Goal: Task Accomplishment & Management: Manage account settings

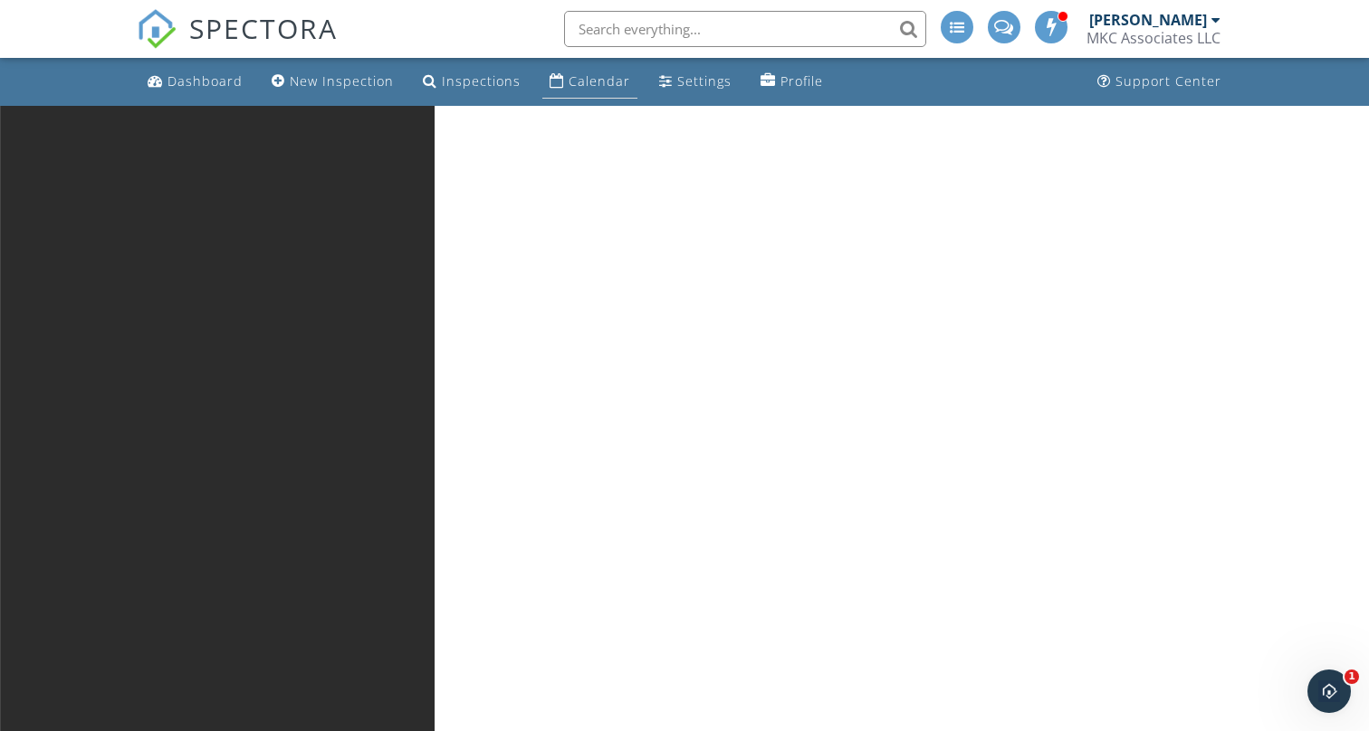
click at [569, 80] on div "Calendar" at bounding box center [599, 80] width 62 height 17
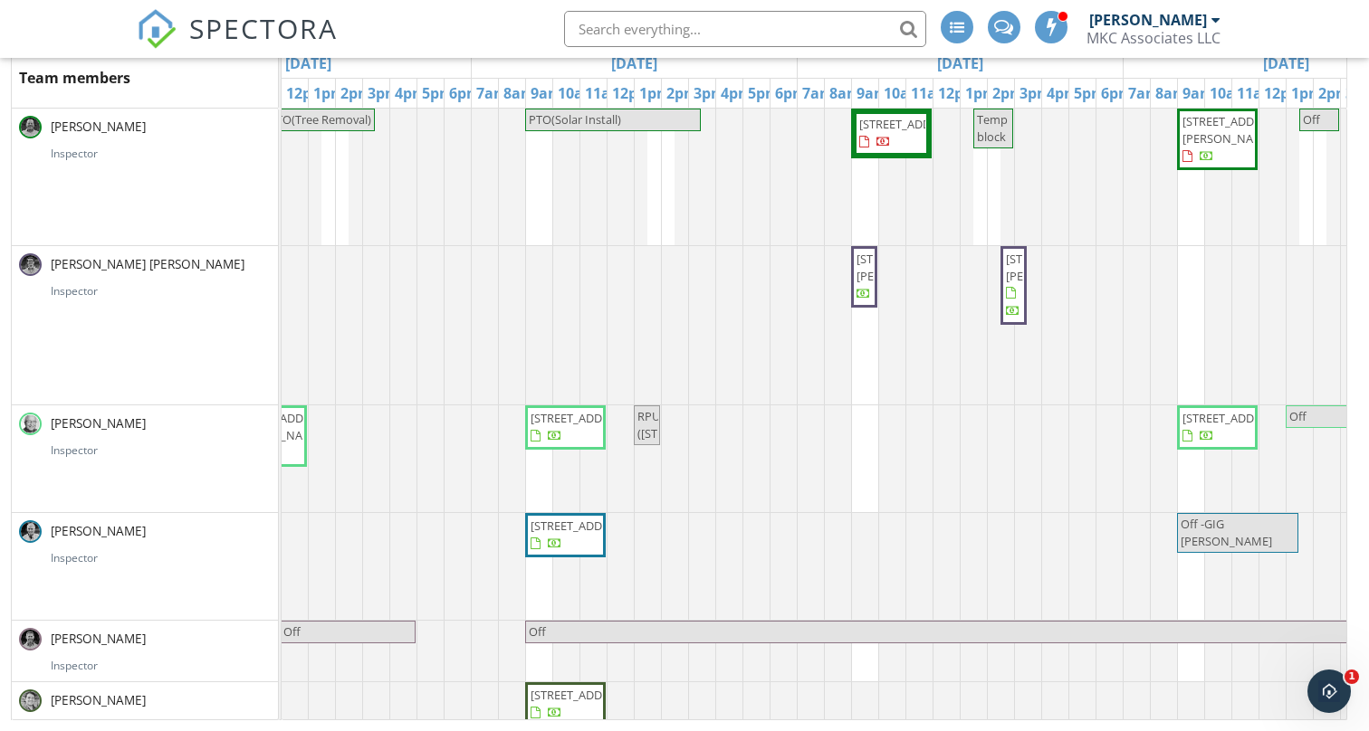
scroll to position [0, 854]
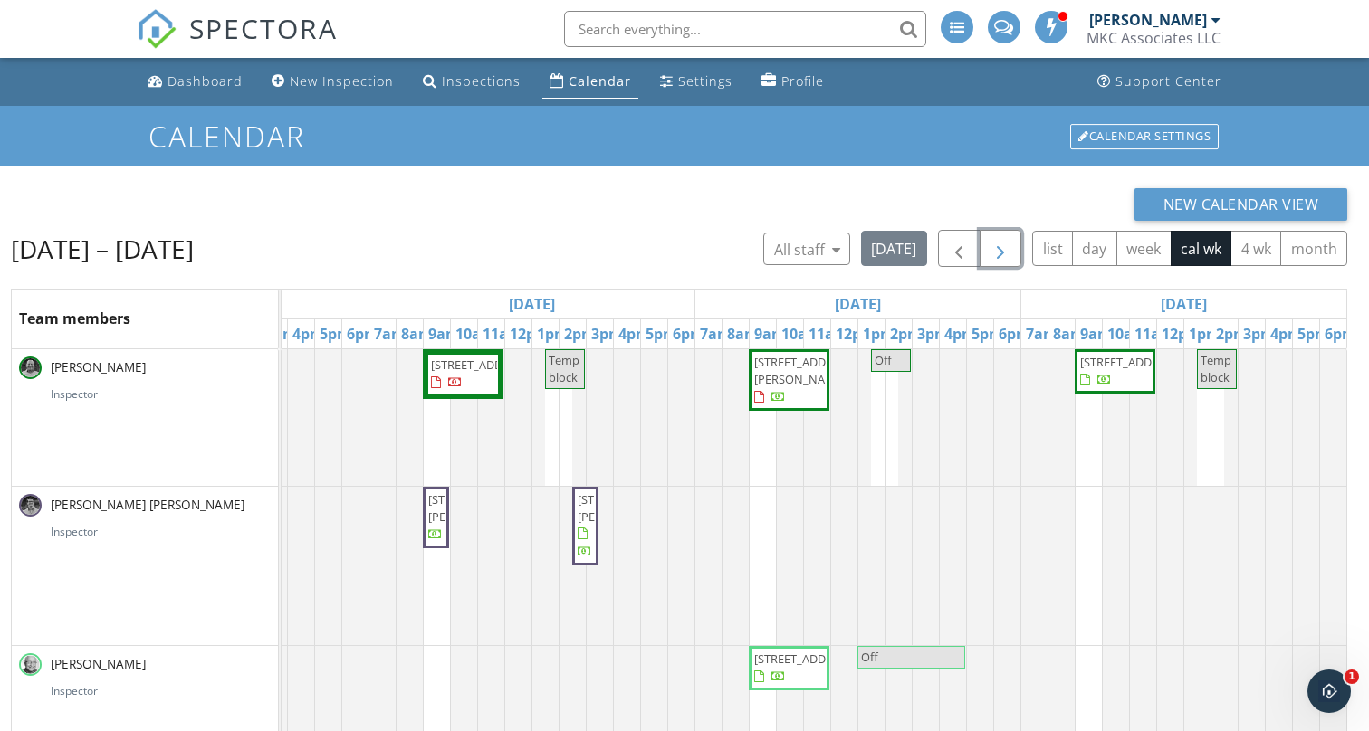
click at [1000, 243] on span "button" at bounding box center [1000, 249] width 22 height 22
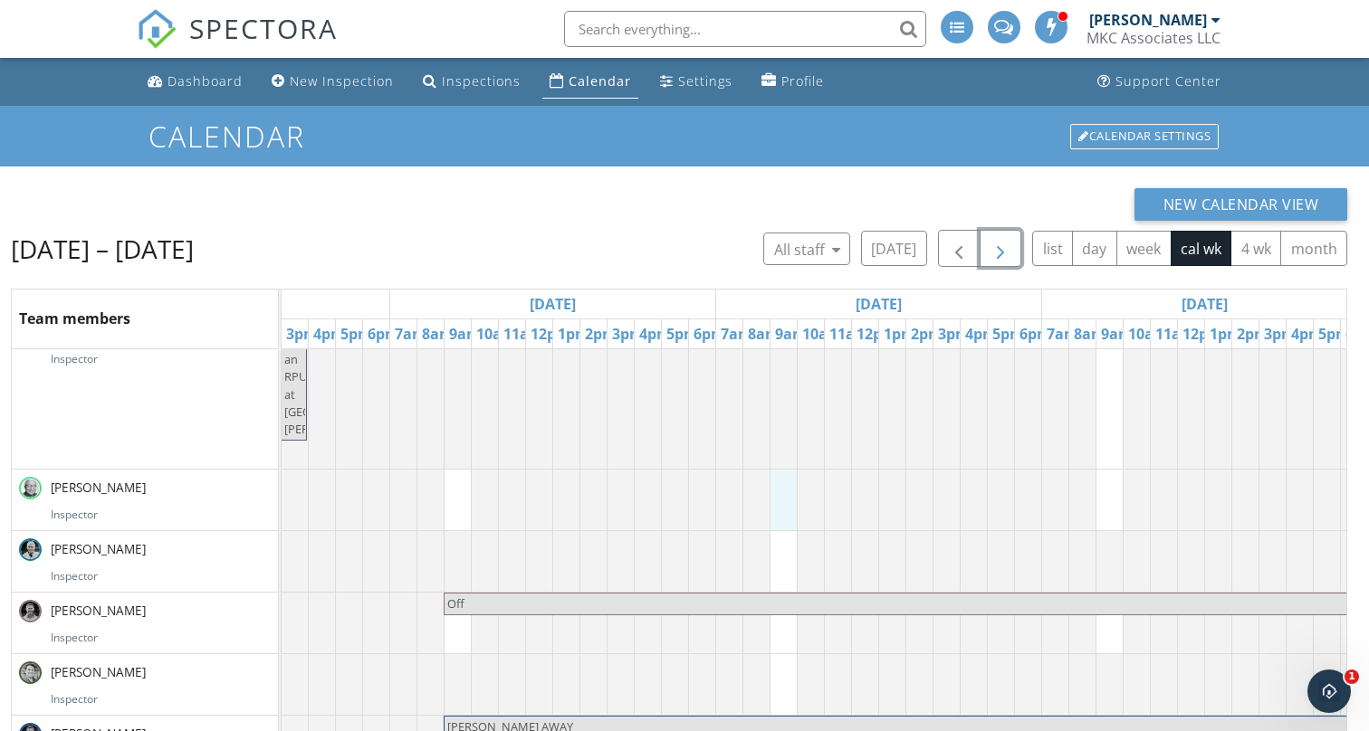
click at [783, 498] on div "Temp block Off (Plan for an RPU at 90 Atherton Brookline) Off Off Off Morgan AW…" at bounding box center [878, 607] width 2281 height 709
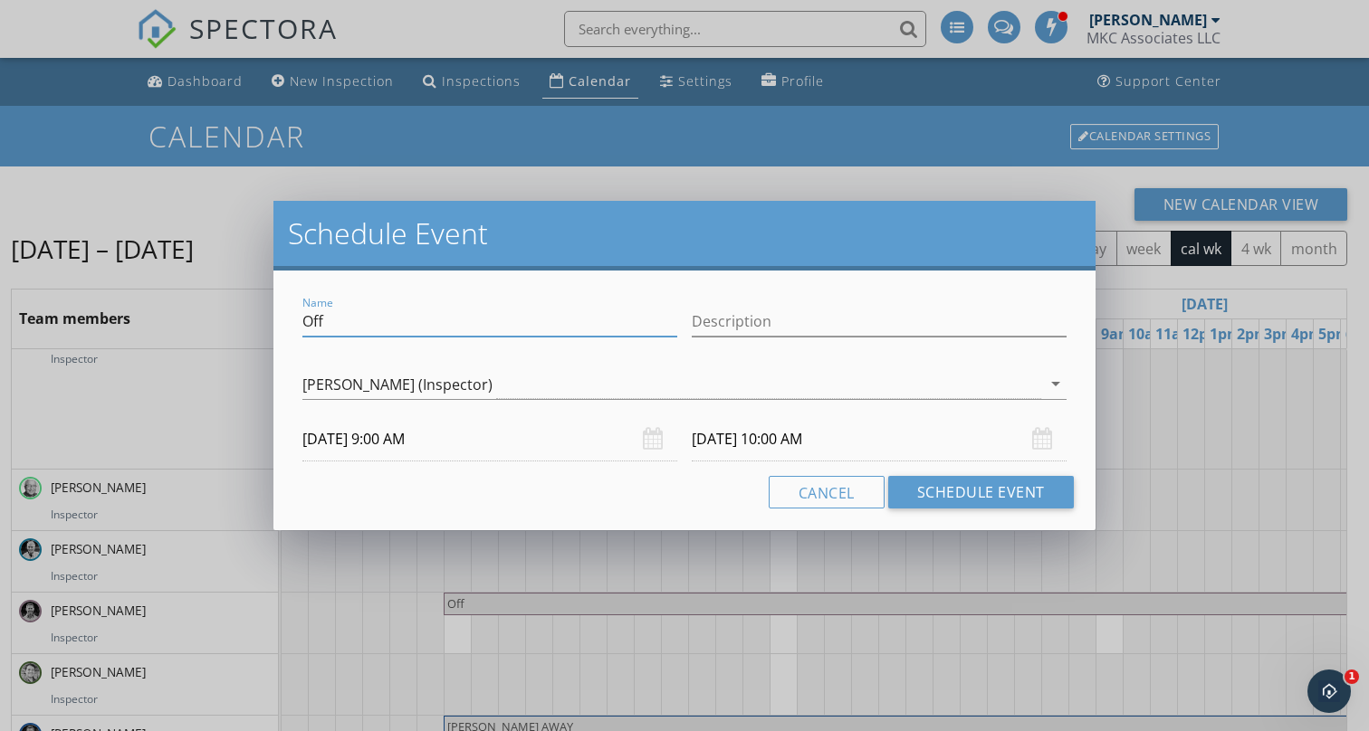
drag, startPoint x: 438, startPoint y: 316, endPoint x: 233, endPoint y: 307, distance: 205.7
click at [233, 307] on div "Schedule Event Name Off Description Jack Mason (Inspector) arrow_drop_down 10/0…" at bounding box center [684, 365] width 1369 height 731
type input "LSI Day"
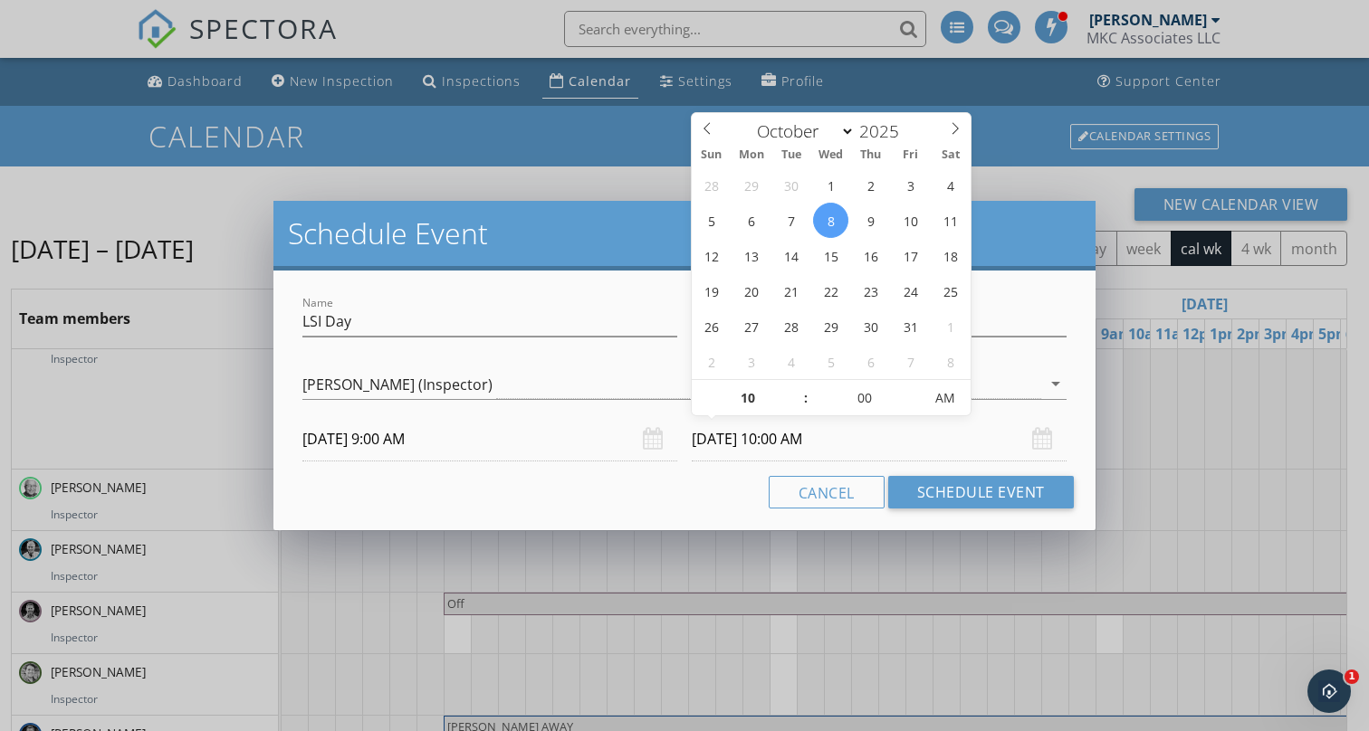
click at [824, 442] on input "10/08/2025 10:00 AM" at bounding box center [878, 439] width 375 height 44
click at [749, 398] on input "10" at bounding box center [746, 399] width 111 height 36
type input "05"
type input "10/08/2025 5:00 PM"
click at [940, 402] on span "AM" at bounding box center [945, 398] width 50 height 36
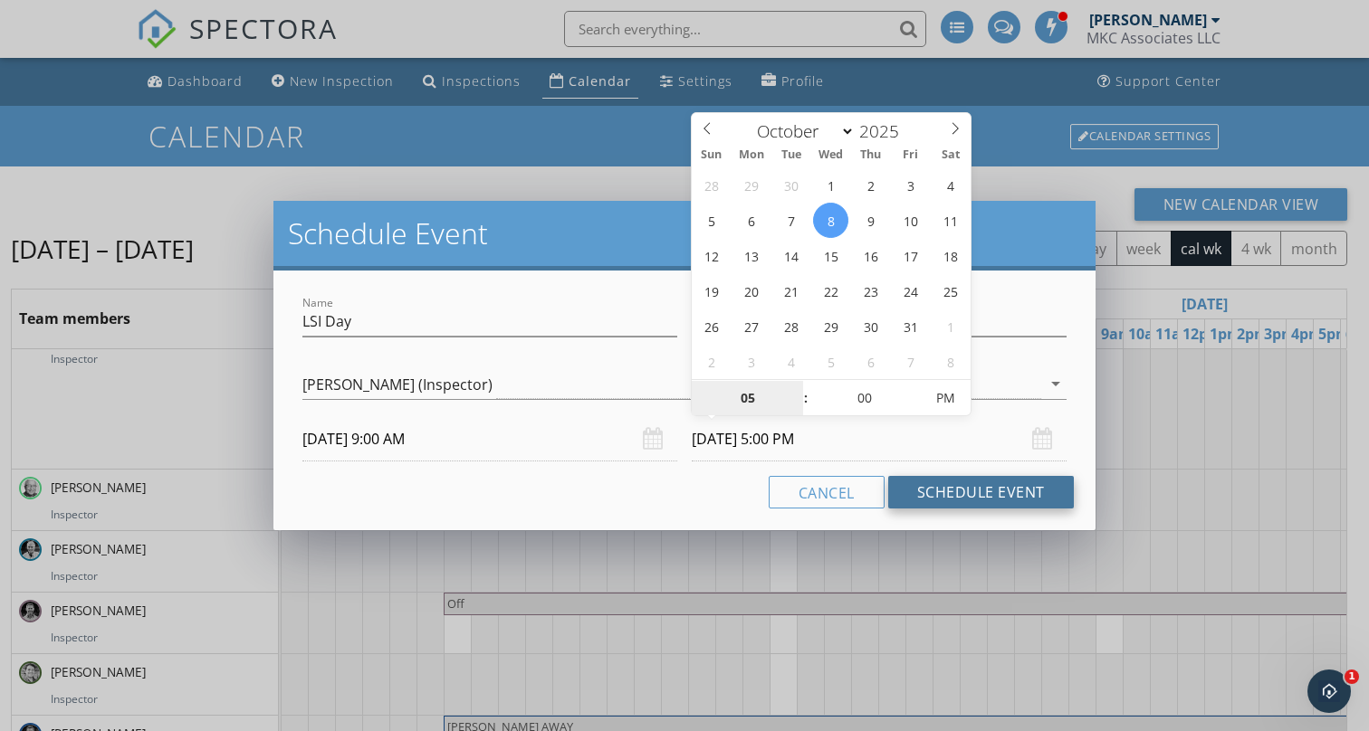
type input "05"
click at [971, 492] on button "Schedule Event" at bounding box center [981, 492] width 186 height 33
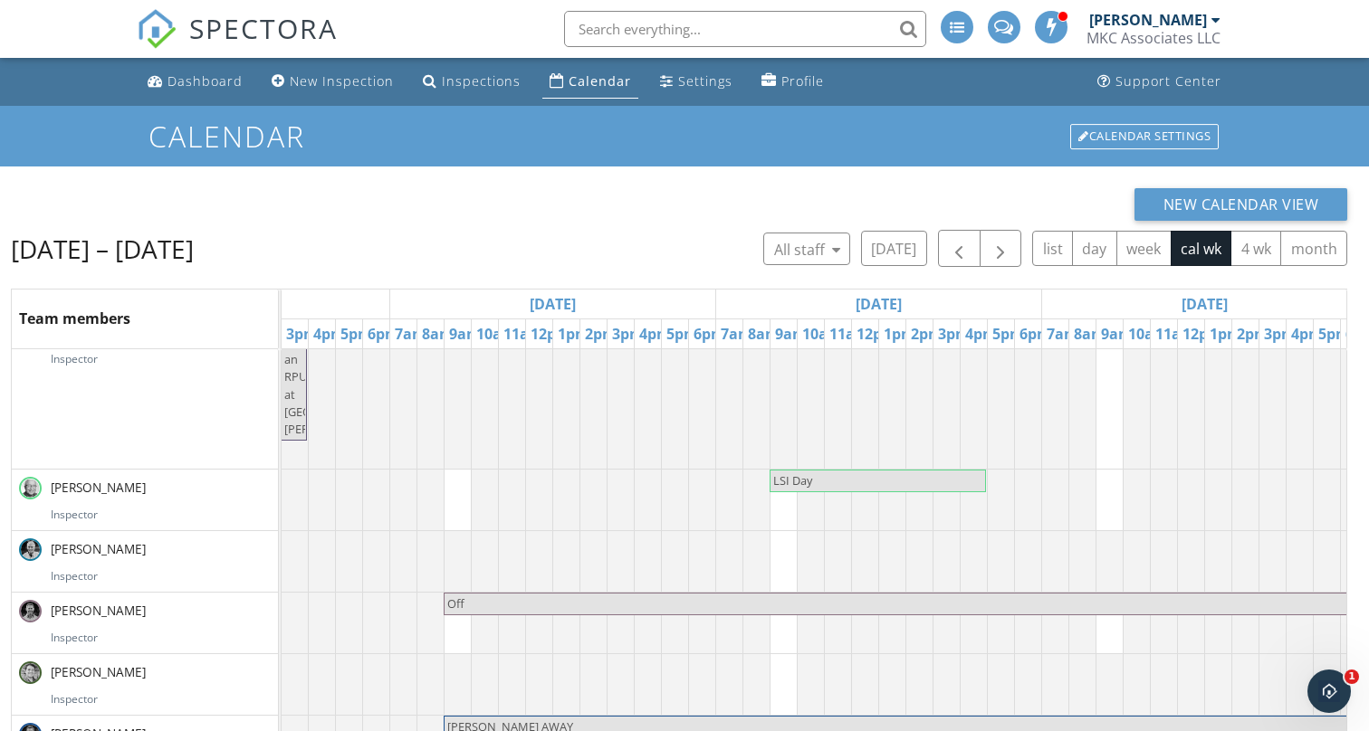
click at [876, 484] on span "LSI Day" at bounding box center [877, 480] width 213 height 17
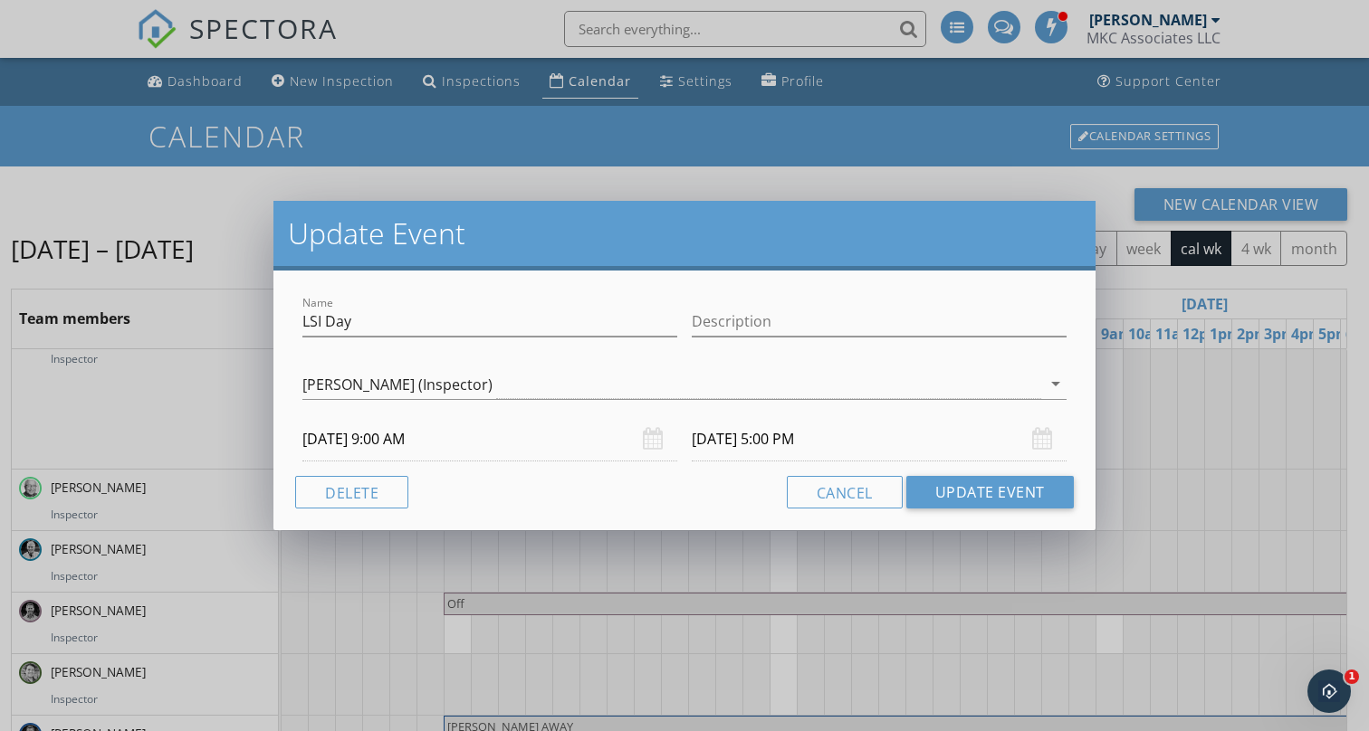
click at [594, 565] on div "Update Event Name LSI Day Description Jack Mason (Inspector) arrow_drop_down 10…" at bounding box center [684, 365] width 1369 height 731
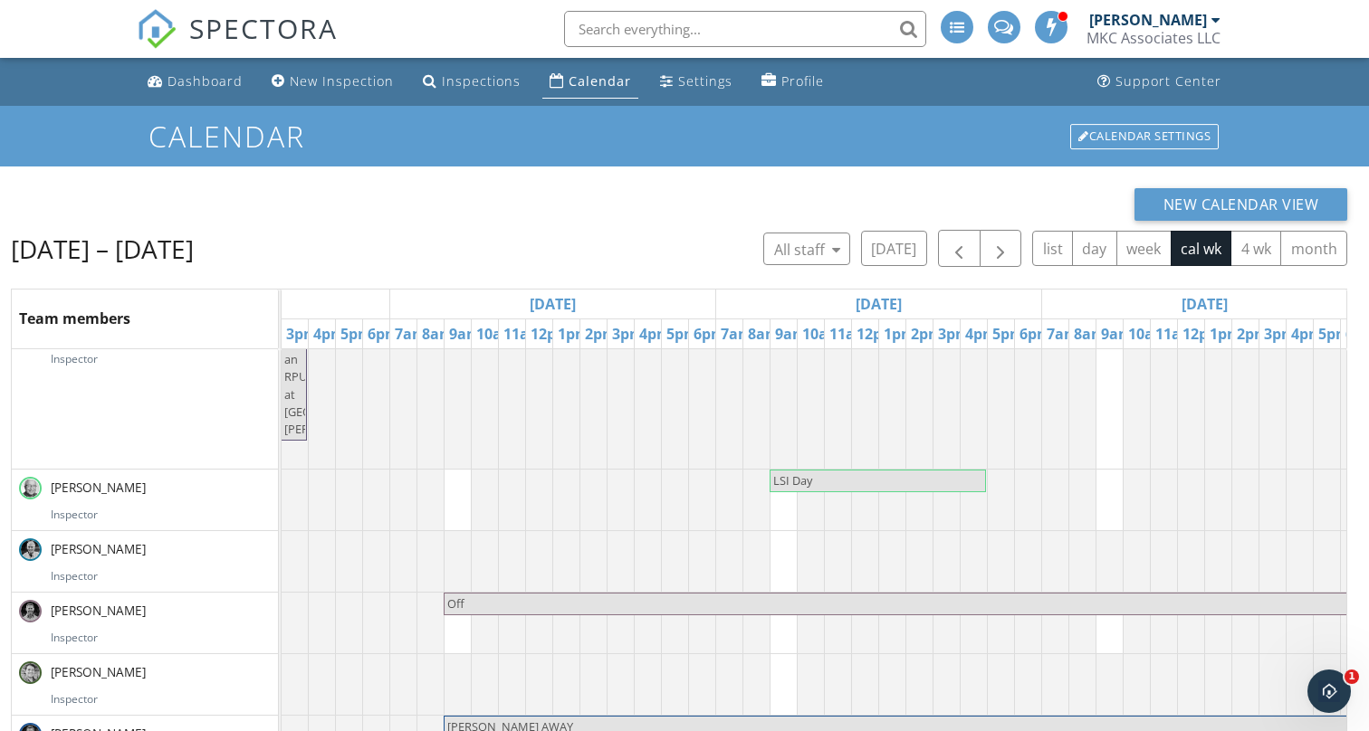
click at [511, 247] on div "Oct 5 – 11, 2025 All staff today list day week cal wk 4 wk month" at bounding box center [679, 248] width 1336 height 37
click at [959, 243] on span "button" at bounding box center [959, 249] width 22 height 22
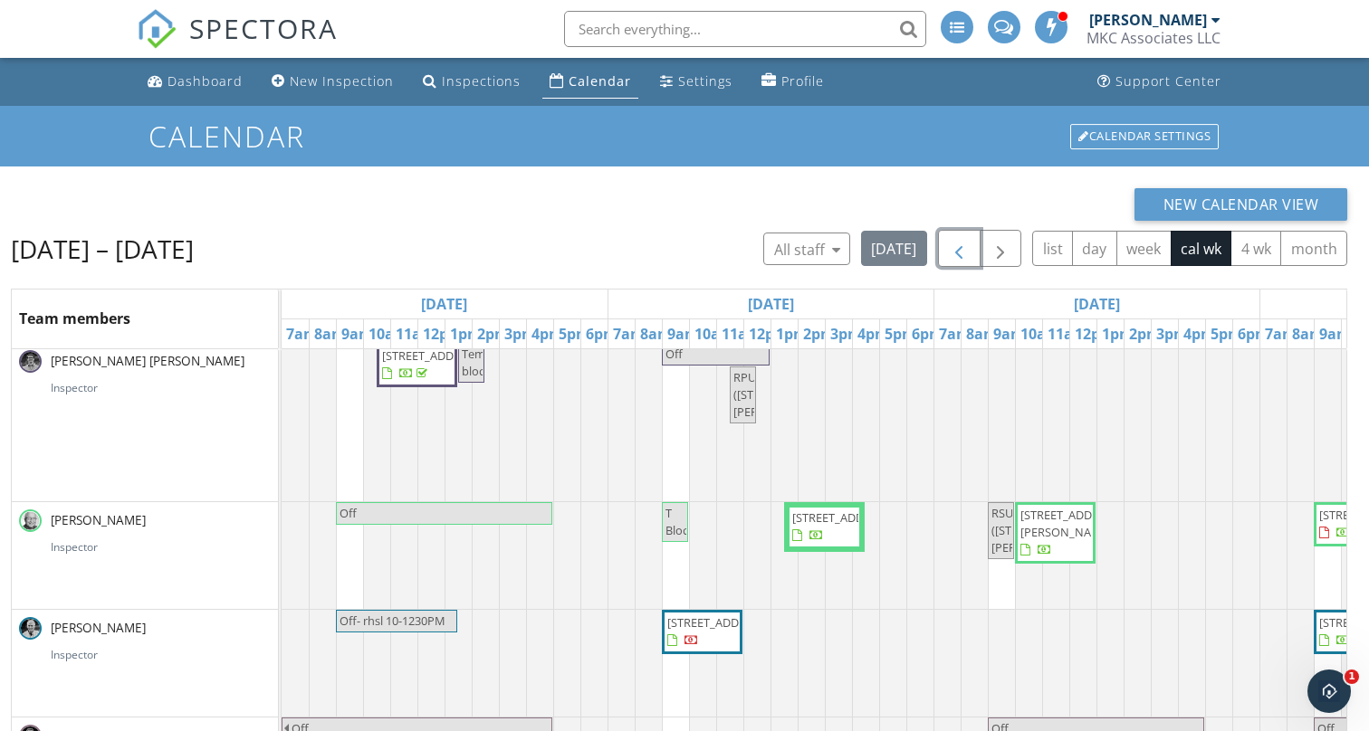
scroll to position [160, 0]
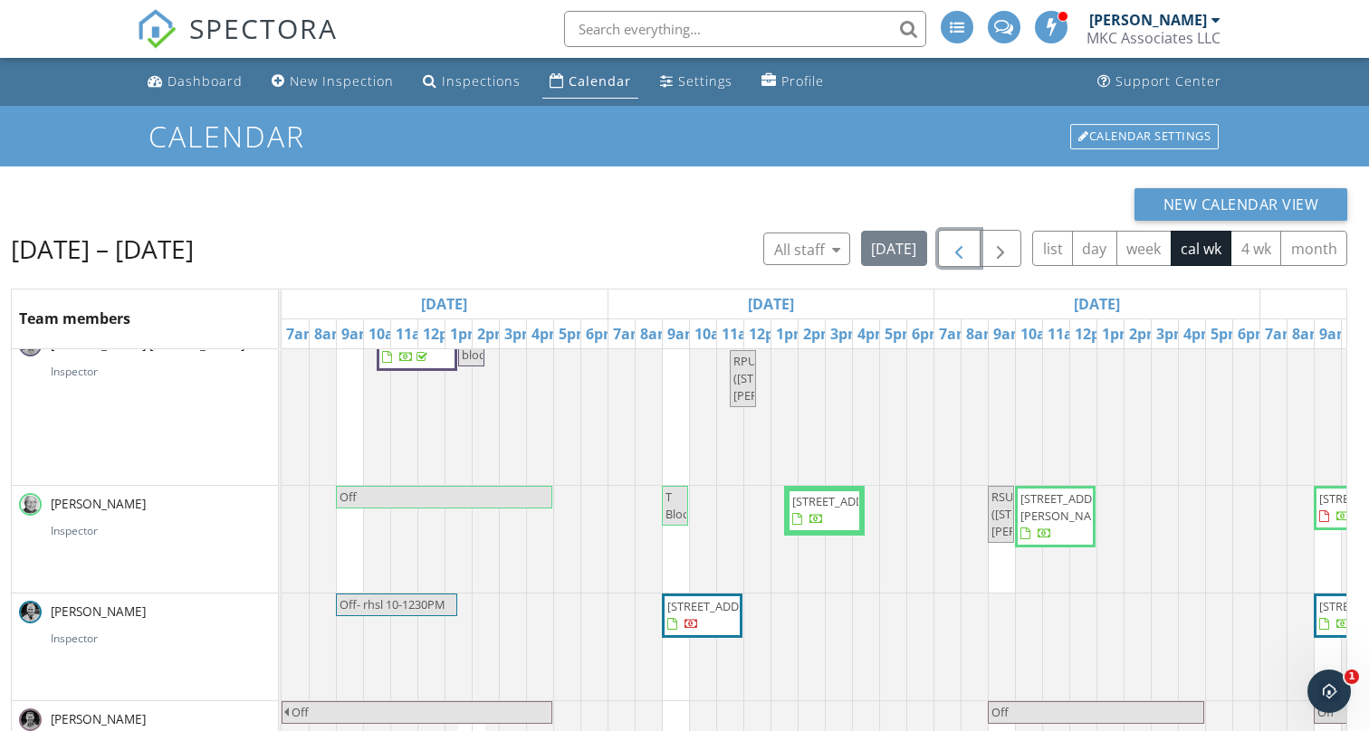
click at [1049, 520] on span "[STREET_ADDRESS][PERSON_NAME]" at bounding box center [1070, 507] width 101 height 33
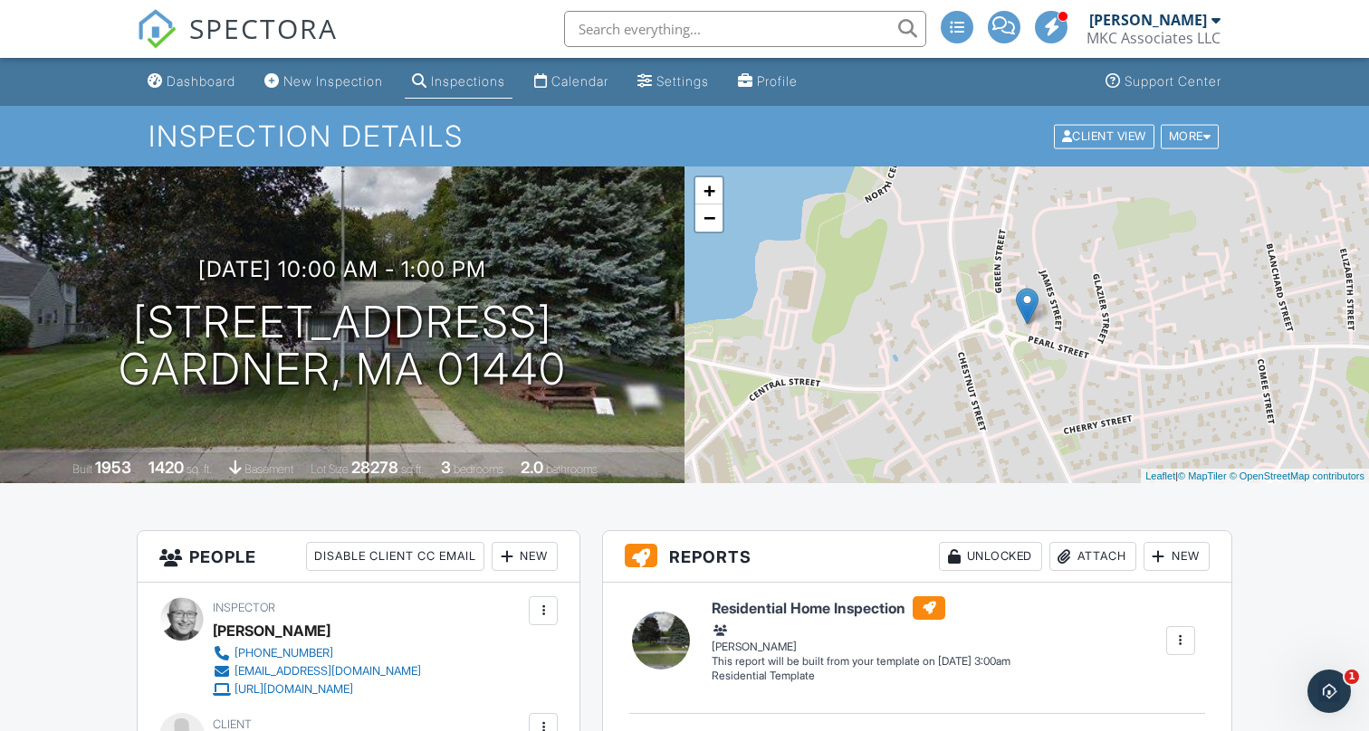
click at [128, 252] on div "09/30/2025 10:00 am - 1:00 pm 12 Pearl St Gardner, MA 01440 Built 1953 1420 sq.…" at bounding box center [342, 325] width 684 height 317
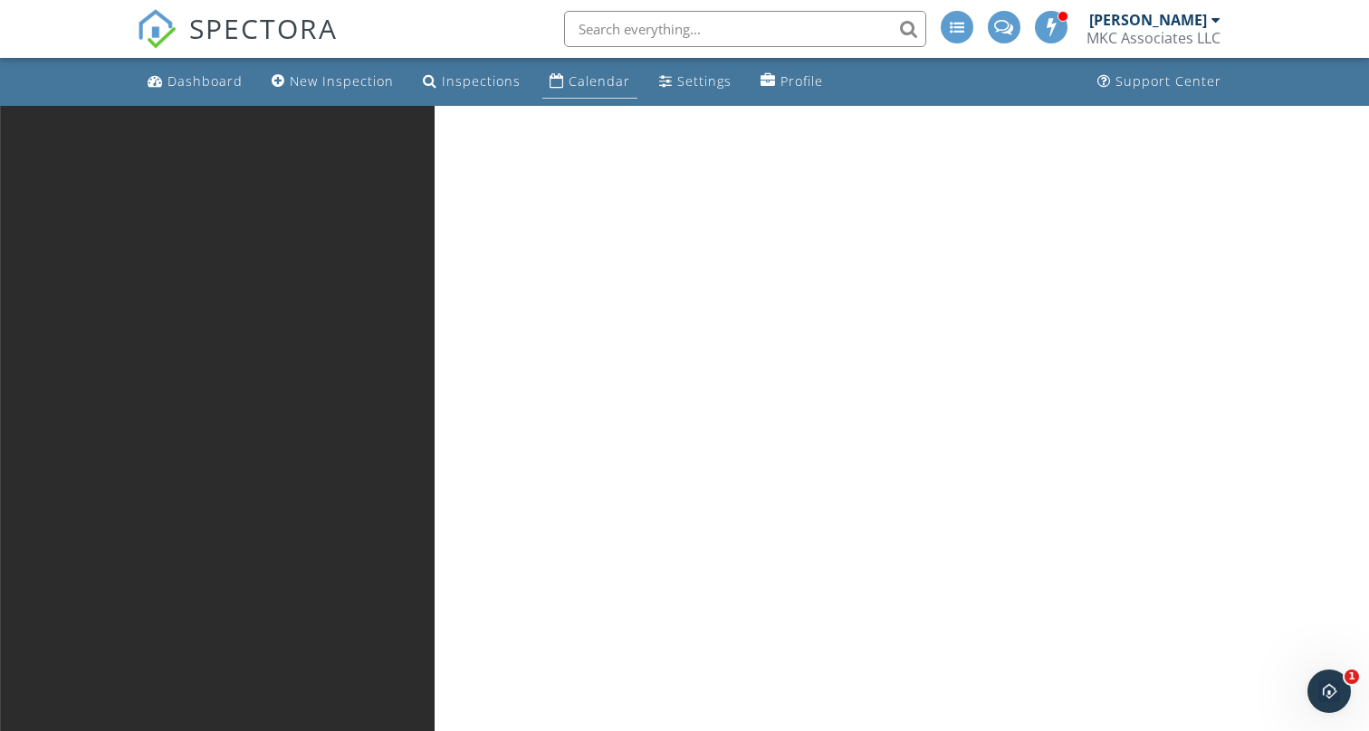
click at [577, 80] on div "Calendar" at bounding box center [599, 80] width 62 height 17
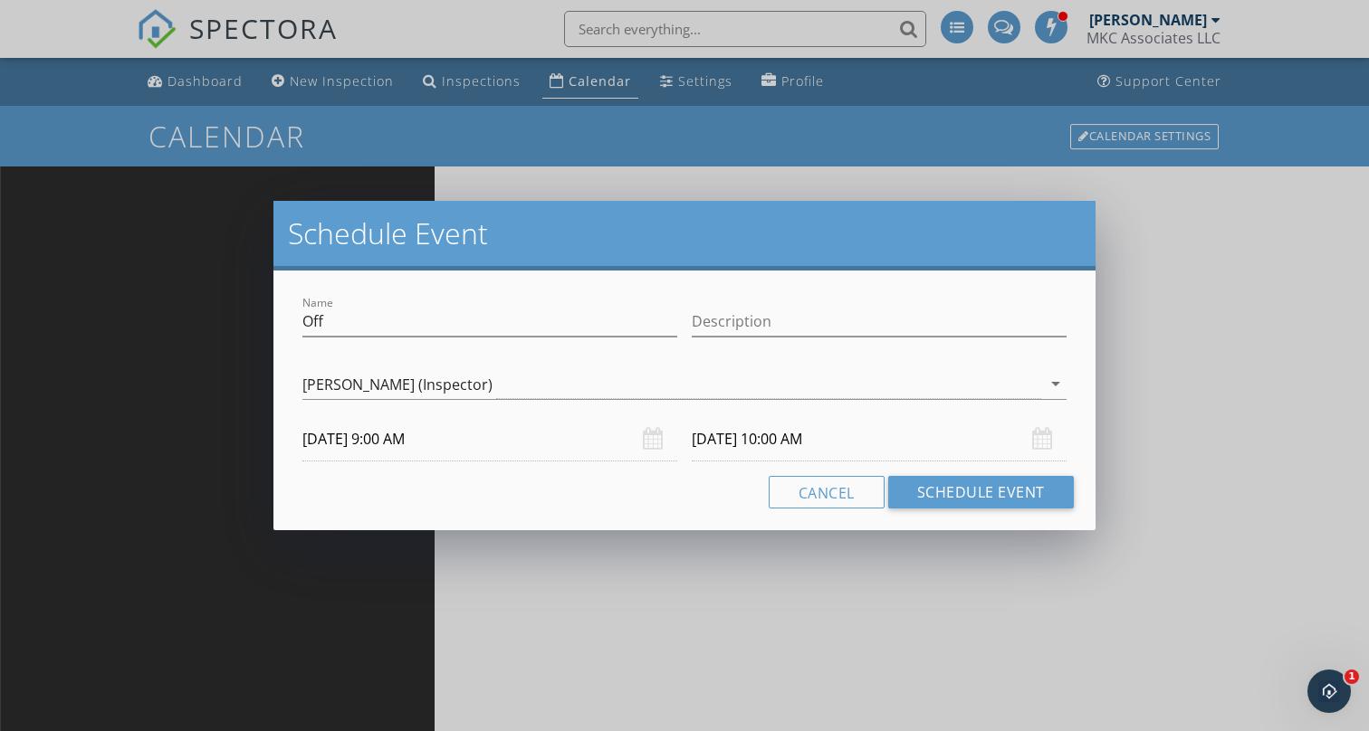
click at [812, 444] on input "[DATE] 10:00 AM" at bounding box center [878, 439] width 375 height 44
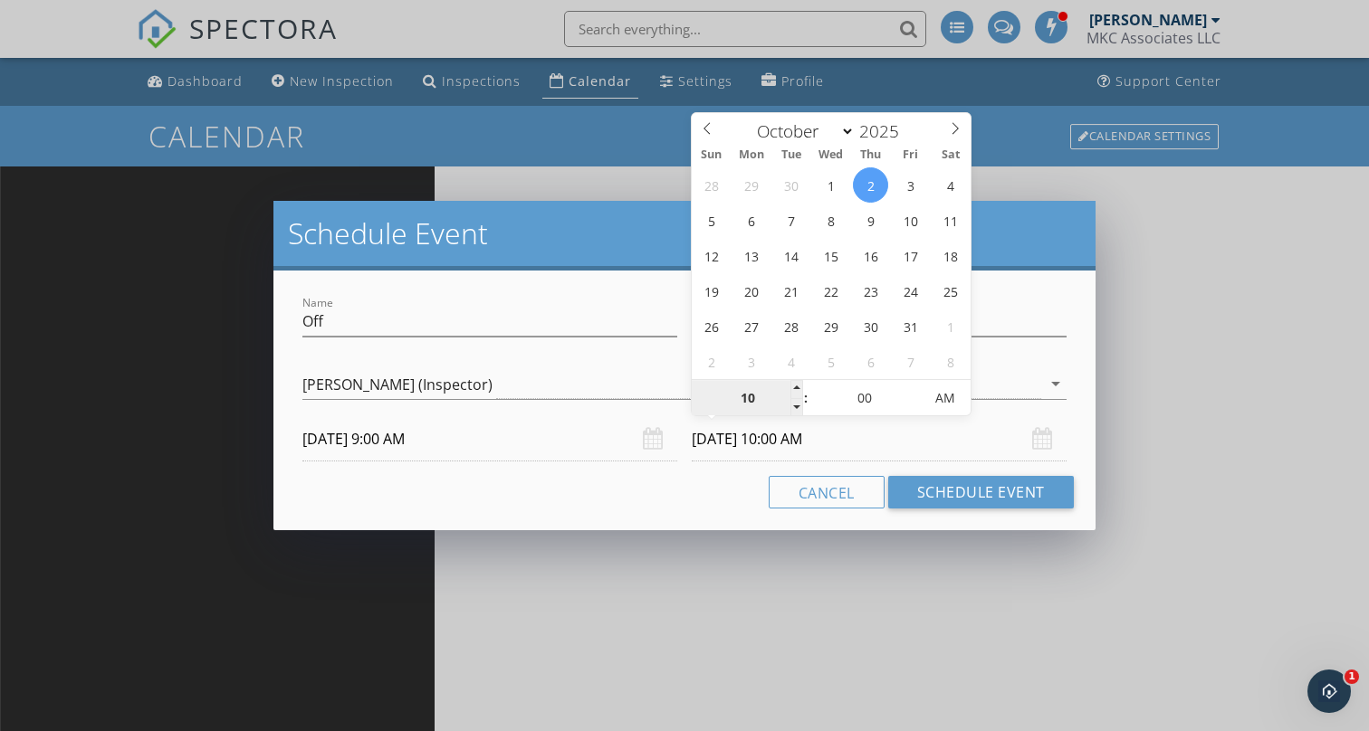
click at [752, 403] on input "10" at bounding box center [746, 399] width 111 height 36
type input "01"
type input "[DATE] 1:00 PM"
click at [953, 386] on span "AM" at bounding box center [945, 398] width 50 height 36
type input "01"
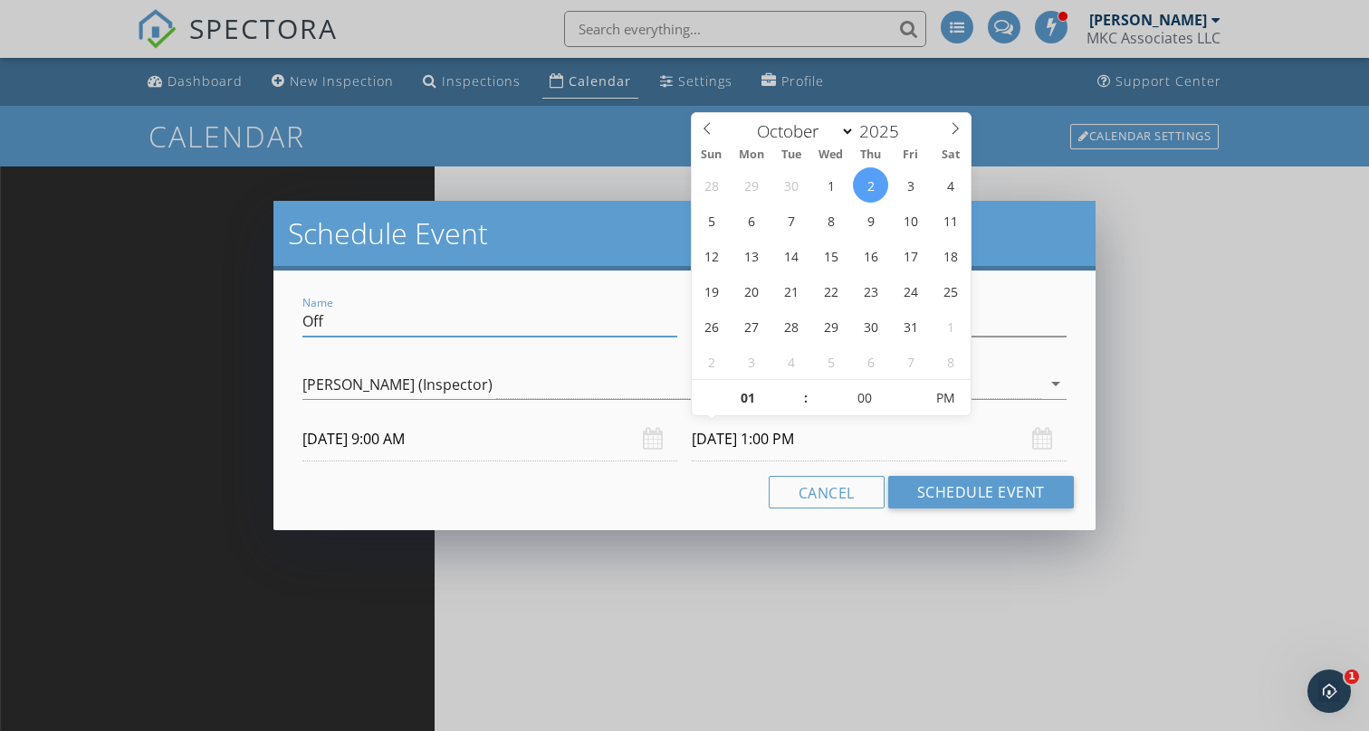
click at [411, 329] on input "Off" at bounding box center [489, 322] width 375 height 30
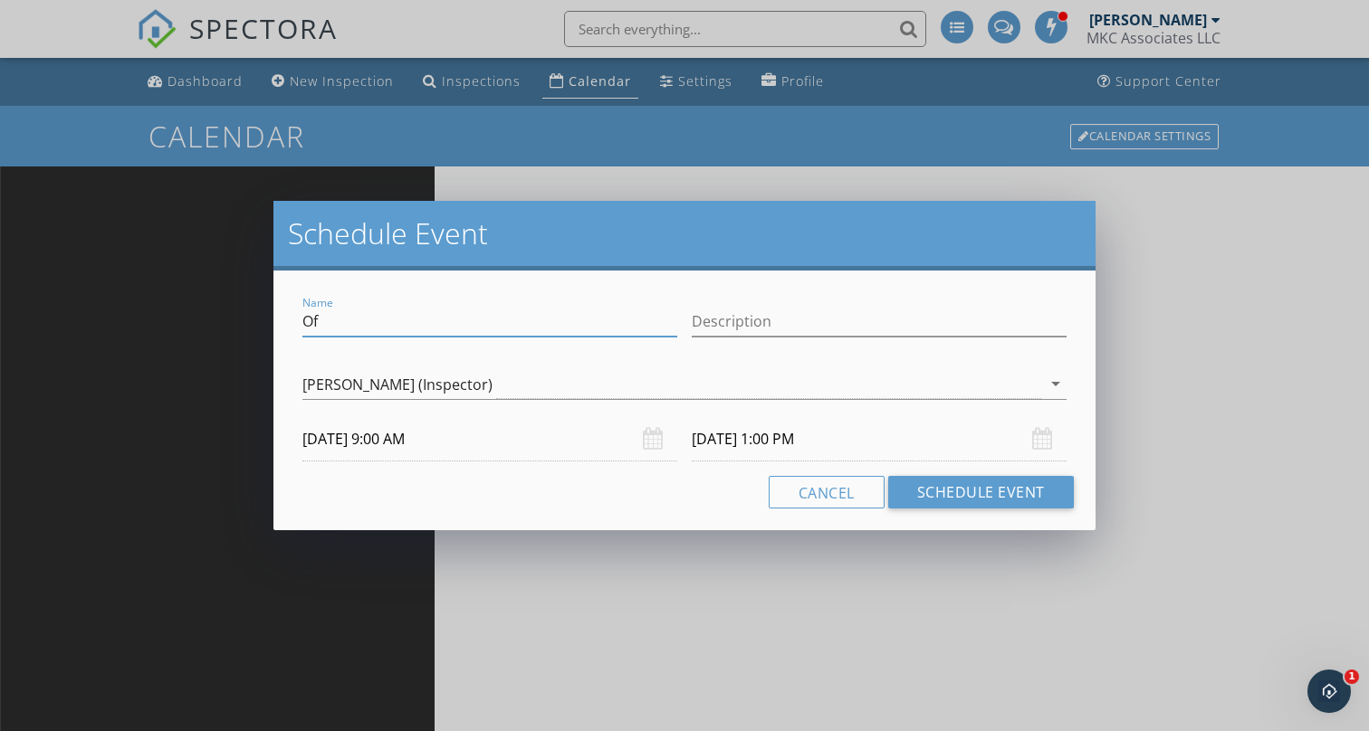
type input "O"
type input "off Windsheild"
click at [939, 497] on button "Schedule Event" at bounding box center [981, 492] width 186 height 33
